Goal: Information Seeking & Learning: Understand process/instructions

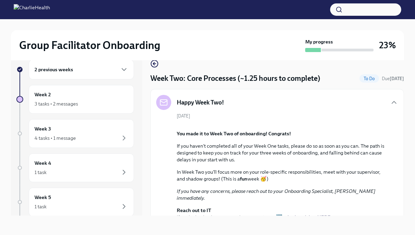
scroll to position [465, 0]
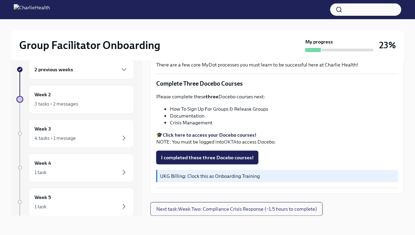
click at [196, 158] on span "I completed these three Docebo courses!" at bounding box center [207, 157] width 93 height 7
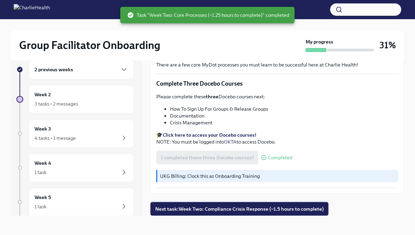
click at [187, 209] on span "Next task : Week Two: Compliance Crisis Response (~1.5 hours to complete)" at bounding box center [239, 208] width 169 height 7
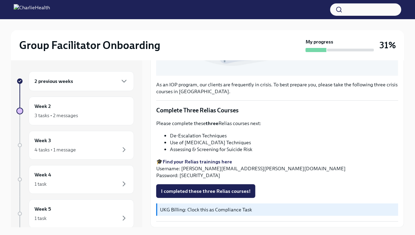
click at [74, 83] on div "2 previous weeks" at bounding box center [82, 81] width 94 height 8
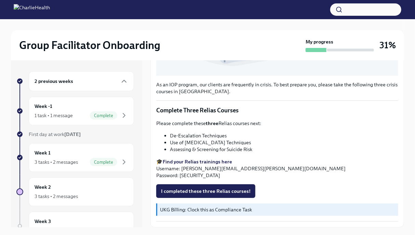
click at [74, 83] on div "2 previous weeks" at bounding box center [82, 81] width 94 height 8
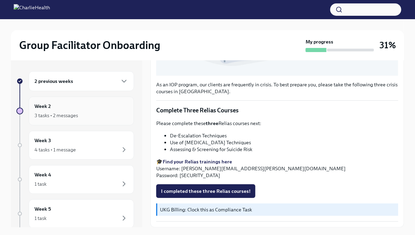
click at [69, 106] on div "Week 2 3 tasks • 2 messages" at bounding box center [82, 110] width 94 height 17
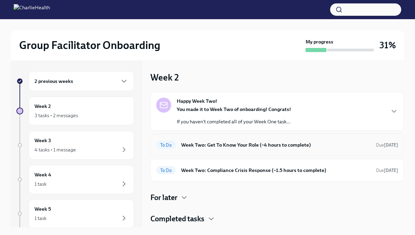
click at [271, 148] on h6 "Week Two: Get To Know Your Role (~4 hours to complete)" at bounding box center [275, 145] width 189 height 8
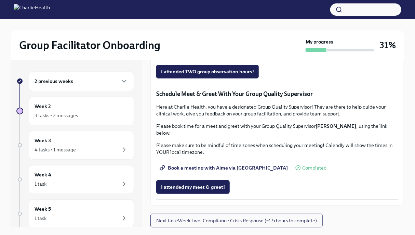
scroll to position [12, 0]
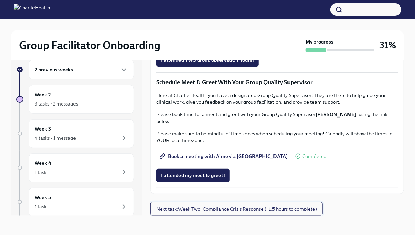
click at [191, 209] on span "Next task : Week Two: Compliance Crisis Response (~1.5 hours to complete)" at bounding box center [236, 208] width 161 height 7
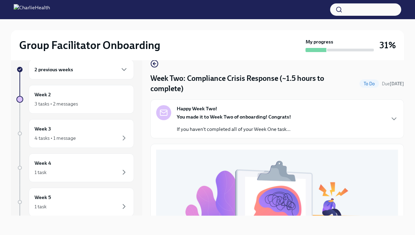
click at [220, 123] on div "You made it to Week Two of onboarding! Congrats! If you haven't completed all o…" at bounding box center [234, 122] width 114 height 19
